Goal: Task Accomplishment & Management: Manage account settings

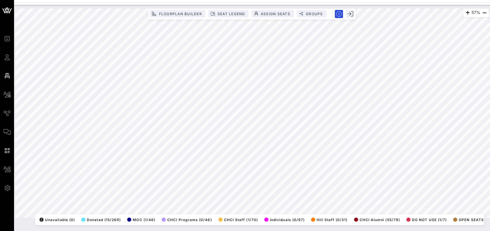
click at [0, 32] on html "Event Builder Guests Floor Plan All Groups Journeys Comms QR Scanner Team Setti…" at bounding box center [245, 115] width 490 height 231
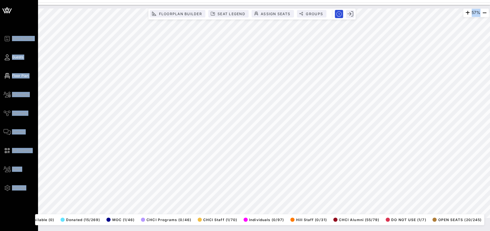
drag, startPoint x: -2, startPoint y: 32, endPoint x: 8, endPoint y: 58, distance: 28.3
click at [8, 58] on icon at bounding box center [7, 57] width 7 height 1
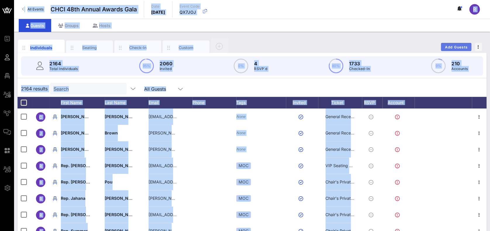
click at [468, 47] on button "Add Guests" at bounding box center [456, 47] width 30 height 8
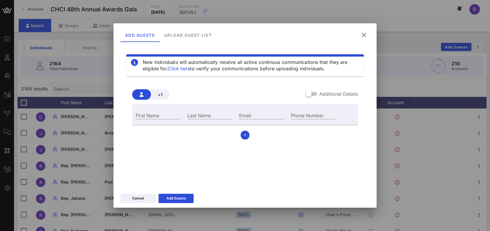
click at [356, 32] on div "Add Guests Upload Guest List" at bounding box center [239, 35] width 238 height 14
click at [364, 39] on icon at bounding box center [364, 35] width 8 height 7
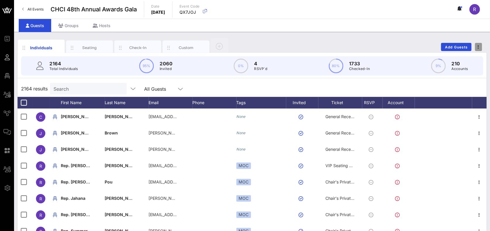
click at [475, 49] on button "button" at bounding box center [478, 47] width 7 height 8
click at [470, 59] on div "Export To CSV" at bounding box center [467, 57] width 28 height 5
